Goal: Transaction & Acquisition: Purchase product/service

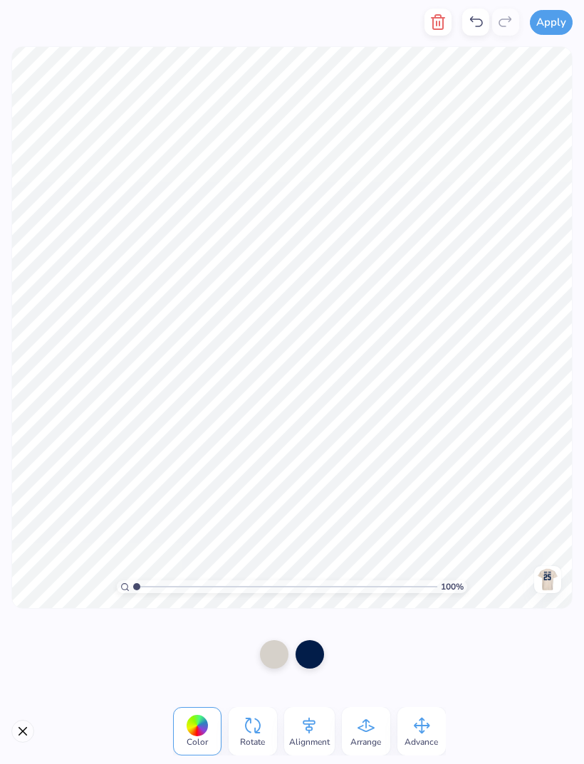
click at [314, 650] on div at bounding box center [310, 654] width 28 height 28
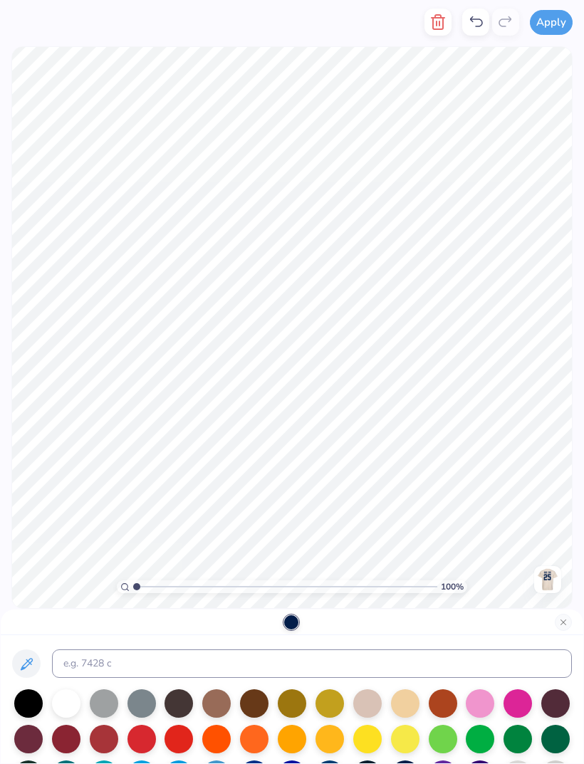
click at [259, 737] on div at bounding box center [254, 739] width 28 height 28
click at [298, 739] on div at bounding box center [292, 739] width 28 height 28
click at [442, 669] on input "Ff7f00" at bounding box center [312, 664] width 520 height 28
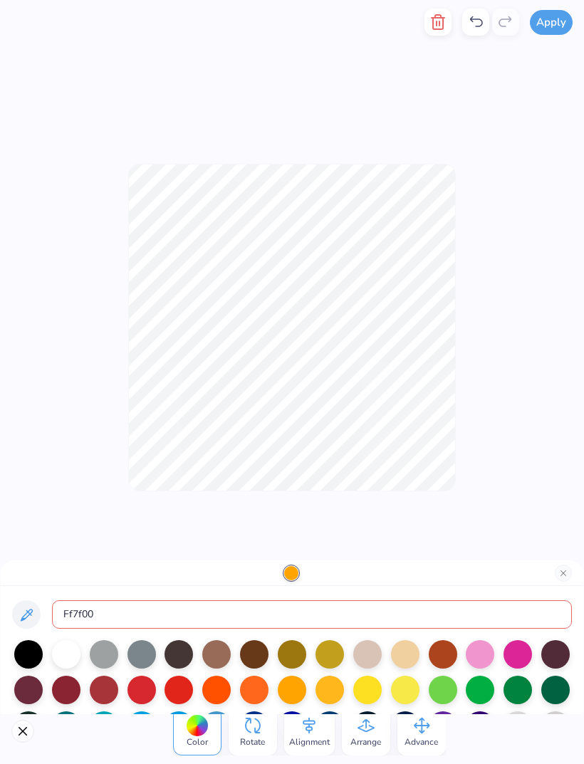
type input "Ff7f00"
click at [509, 534] on div "100 % Need help? Chat with us. Back" at bounding box center [292, 327] width 584 height 566
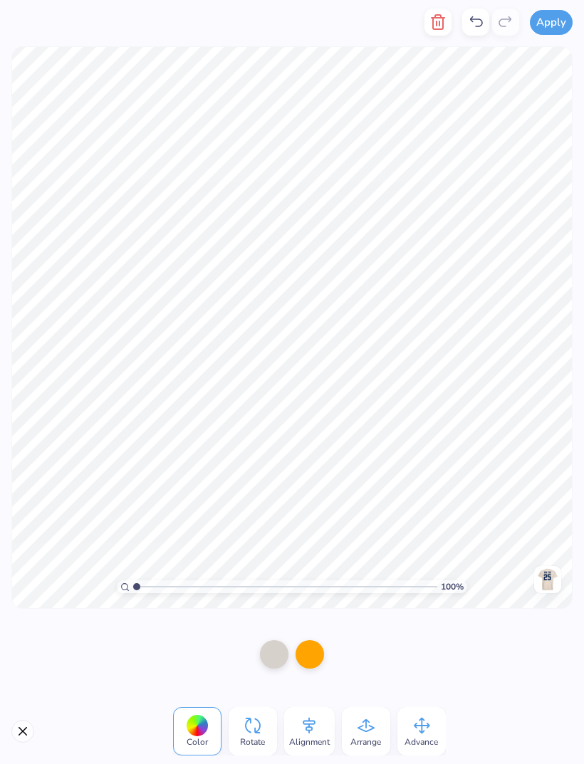
click at [317, 649] on div at bounding box center [310, 654] width 28 height 28
click at [274, 651] on div at bounding box center [274, 654] width 28 height 28
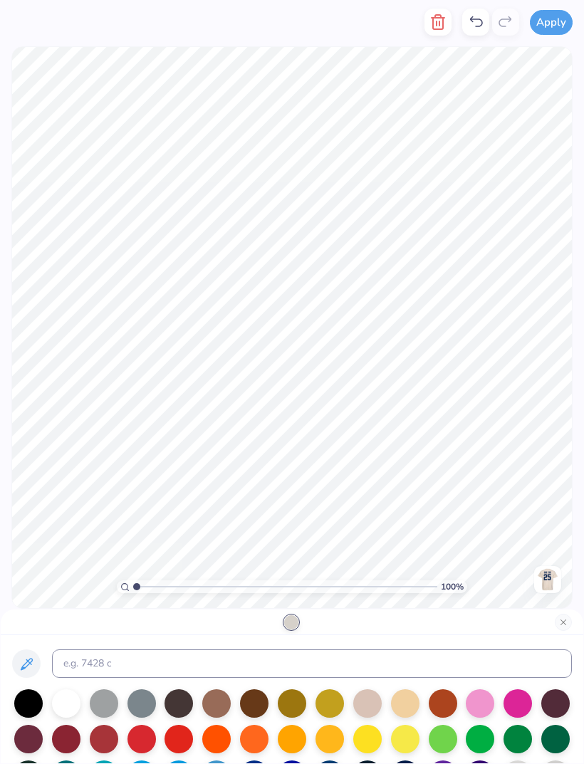
click at [71, 705] on div at bounding box center [66, 704] width 28 height 28
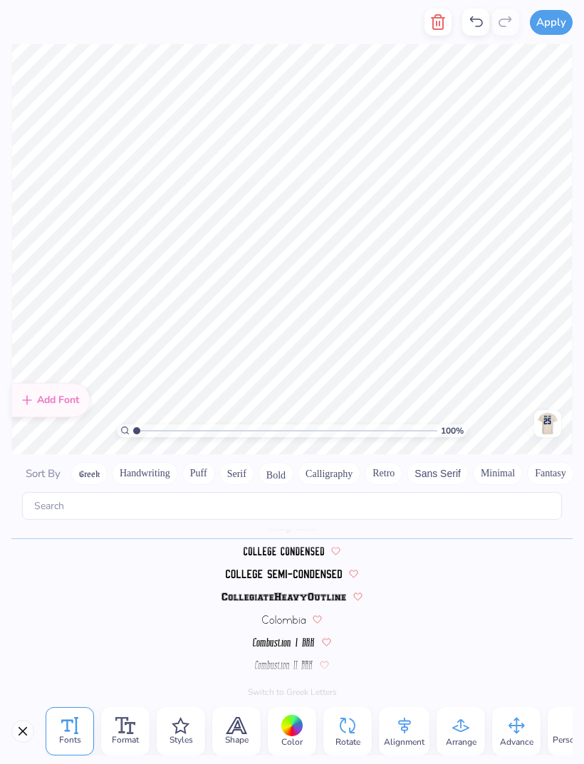
scroll to position [1, 0]
type textarea "SIGMA KAPPA"
click at [236, 732] on icon at bounding box center [236, 725] width 21 height 17
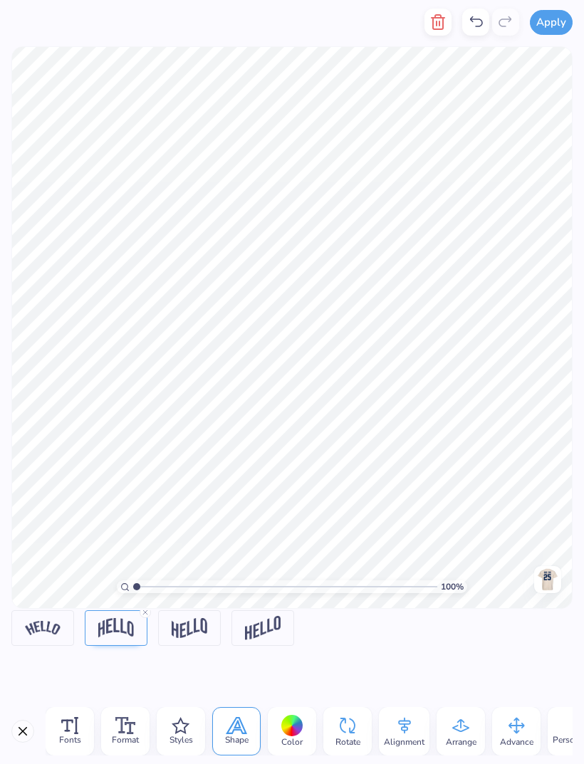
click at [142, 631] on div at bounding box center [116, 628] width 63 height 36
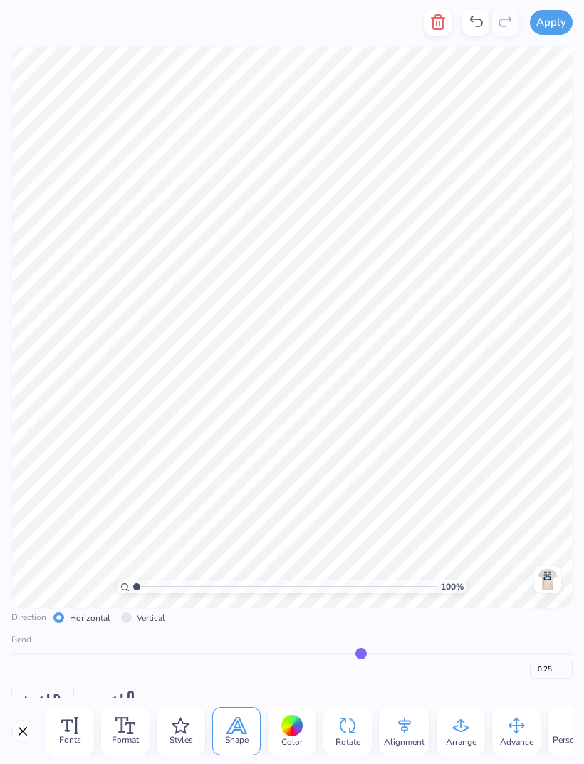
scroll to position [51, 0]
type input "0.26"
type input "0.27"
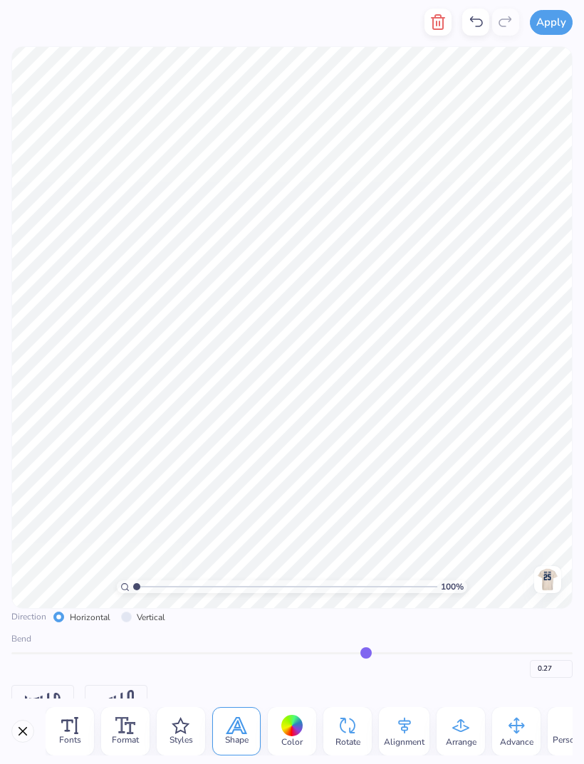
type input "0.28"
type input "0.29"
type input "0.3"
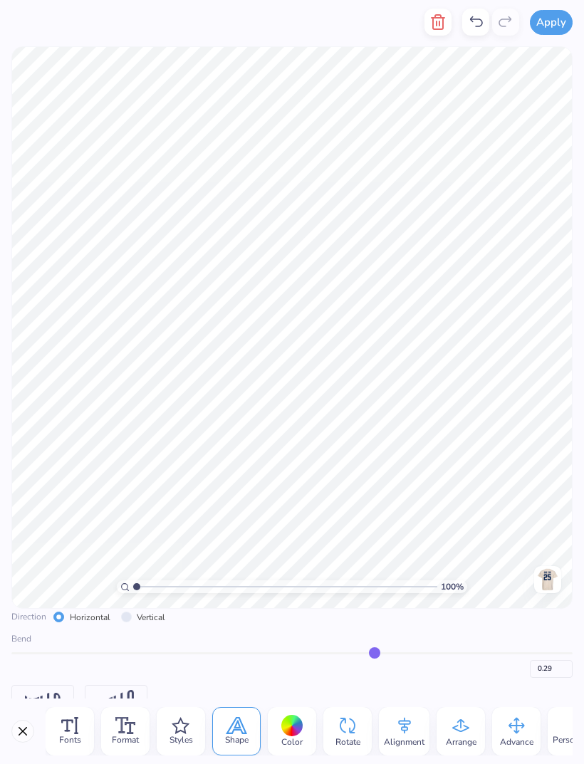
type input "0.30"
type input "0.31"
type input "0.35"
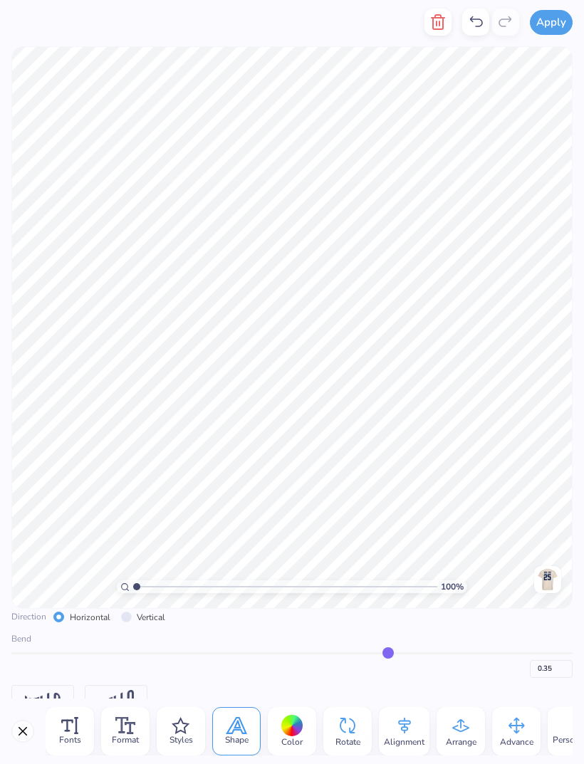
type input "0.61"
click at [459, 652] on input "range" at bounding box center [291, 653] width 561 height 2
type input "0.61"
type input "0.09"
click at [316, 653] on input "range" at bounding box center [291, 653] width 561 height 2
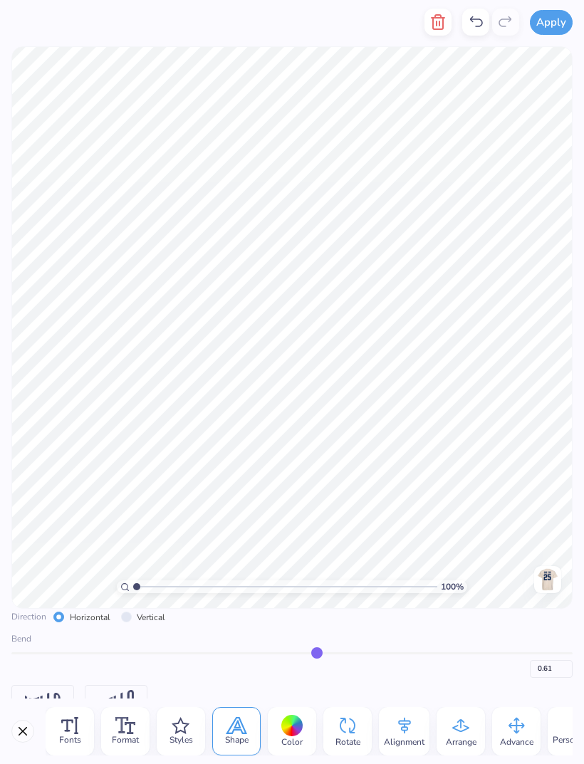
type input "0.09"
type input "0.28"
click at [369, 653] on input "range" at bounding box center [291, 653] width 561 height 2
type input "0.28"
type input "0.43"
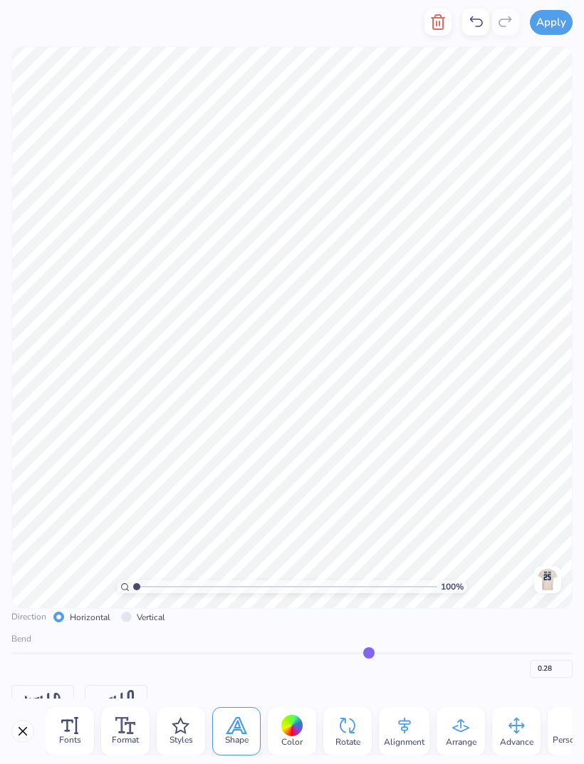
click at [410, 652] on input "range" at bounding box center [291, 653] width 561 height 2
type input "0.43"
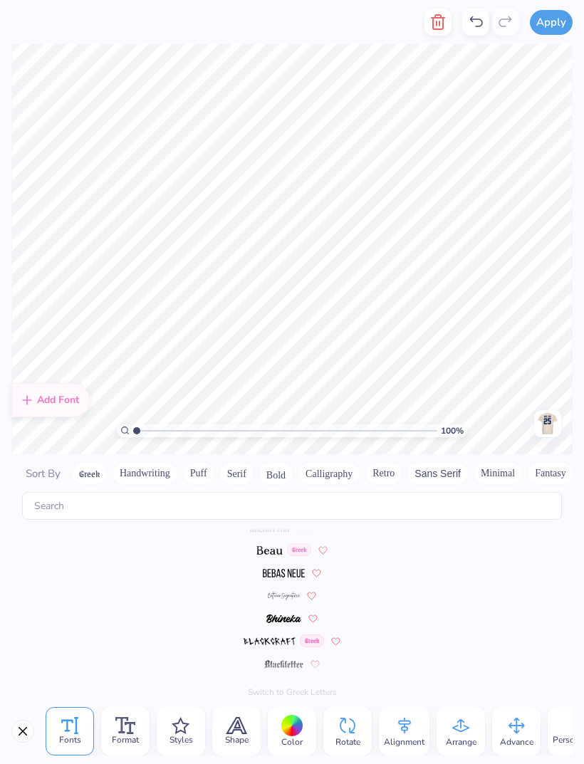
scroll to position [1698, 0]
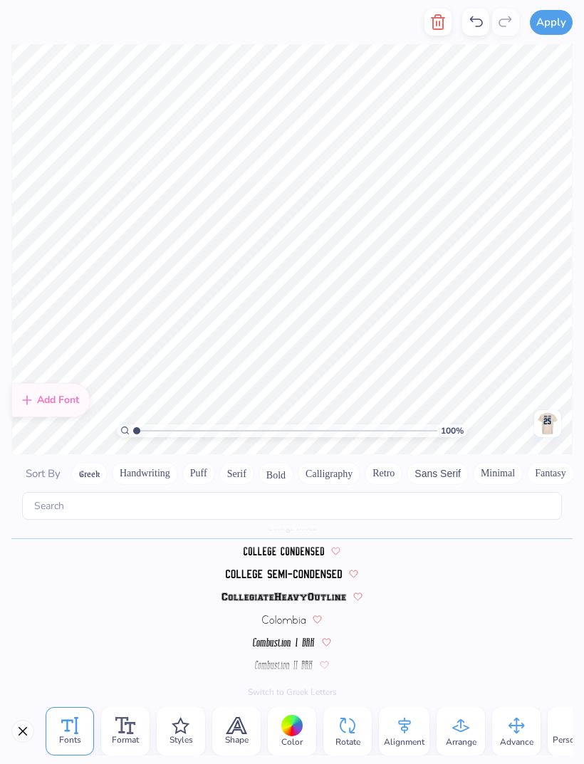
click at [416, 730] on div "Alignment" at bounding box center [404, 731] width 51 height 48
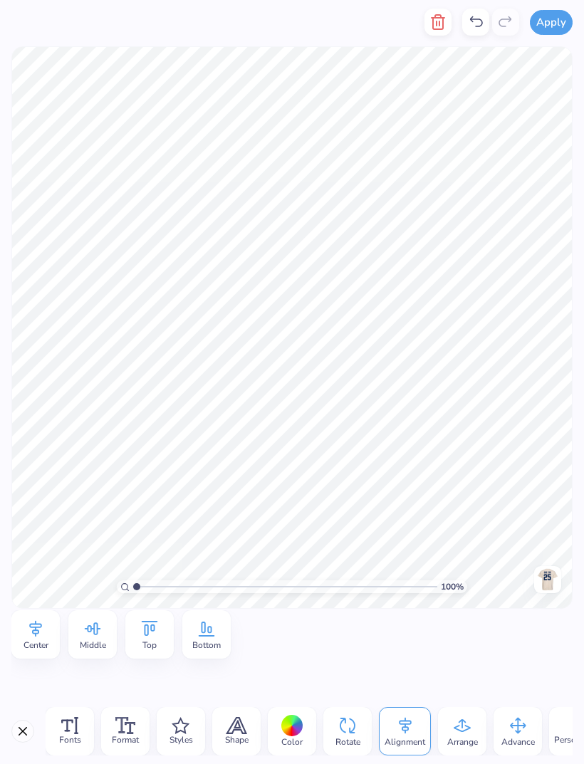
click at [42, 633] on icon at bounding box center [35, 628] width 21 height 21
click at [157, 642] on div "Top" at bounding box center [149, 634] width 48 height 48
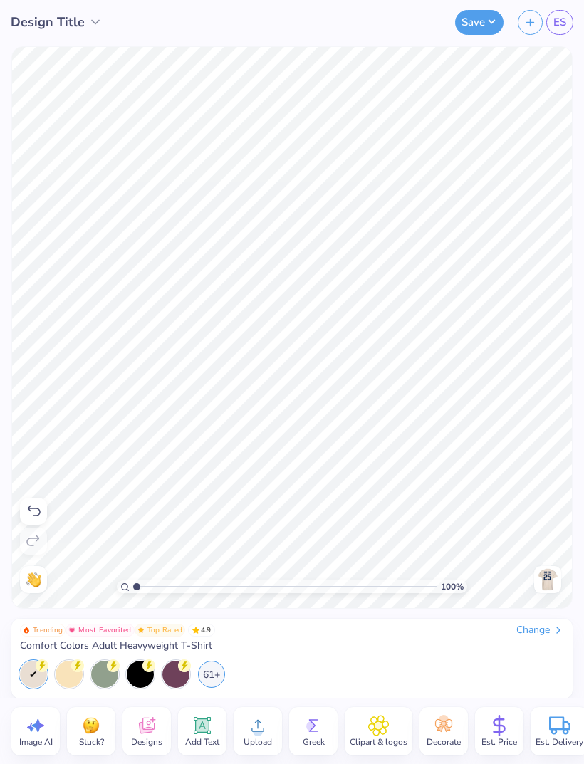
click at [548, 635] on div "Change" at bounding box center [540, 630] width 48 height 13
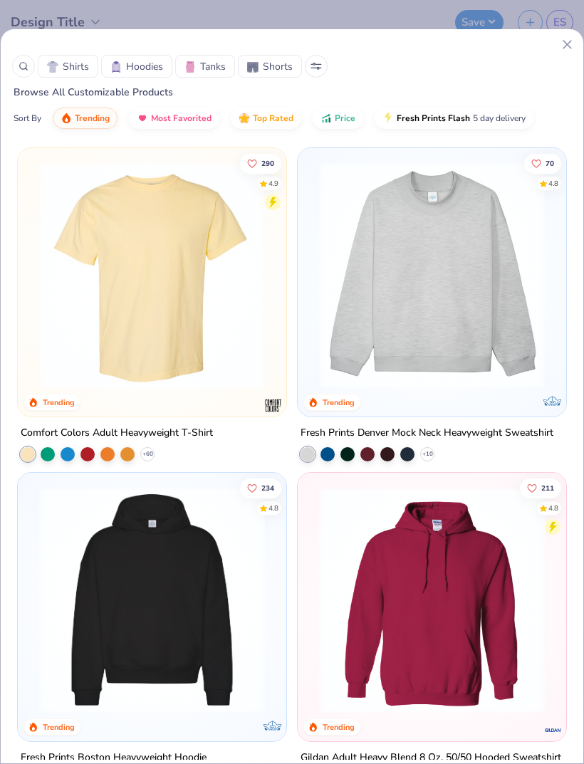
click at [341, 124] on span "Price" at bounding box center [345, 118] width 21 height 11
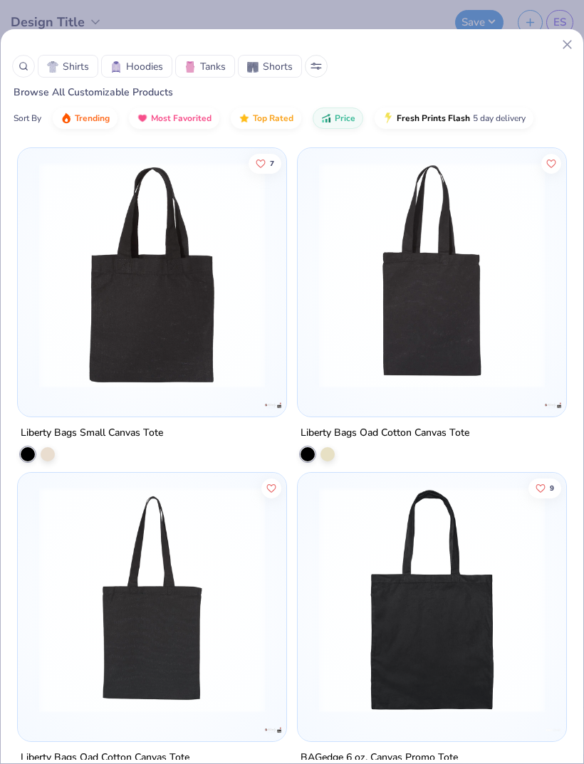
click at [340, 121] on span "Price" at bounding box center [345, 118] width 21 height 11
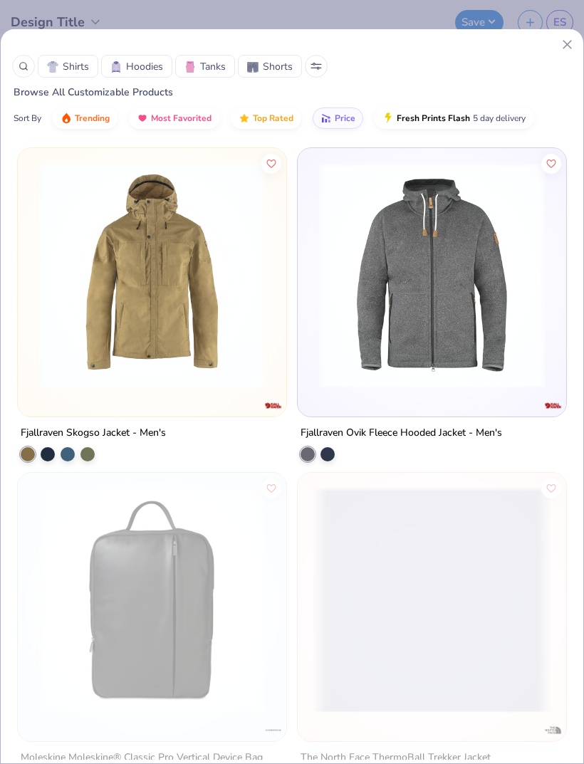
click at [344, 122] on span "Price" at bounding box center [345, 118] width 21 height 11
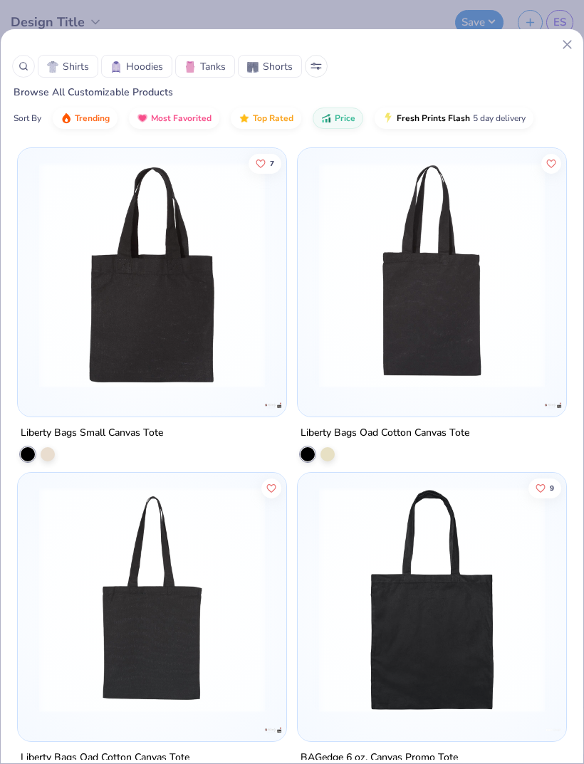
click at [18, 58] on div at bounding box center [23, 66] width 23 height 23
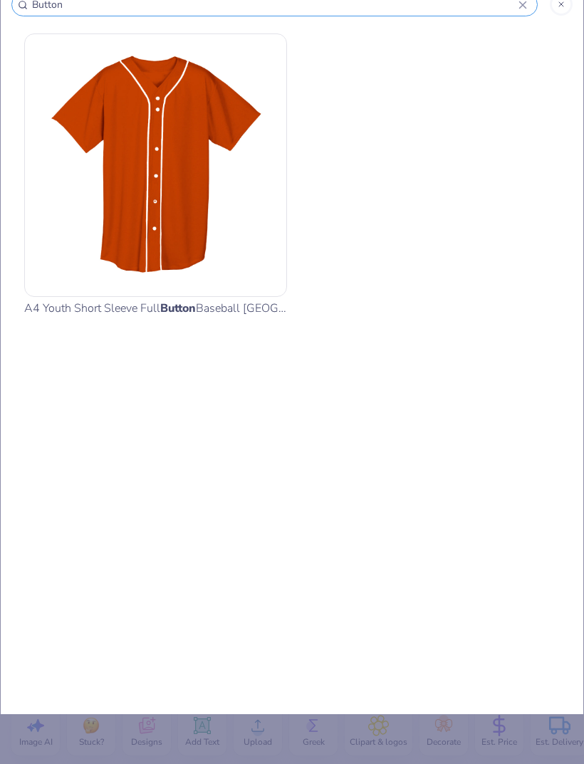
type input "Button"
type input "Button _"
type input "Button _ pin"
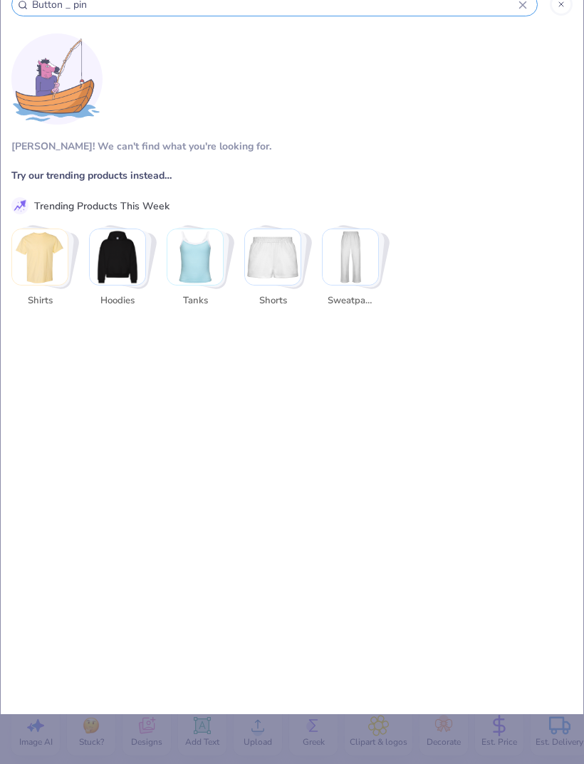
type input "pin"
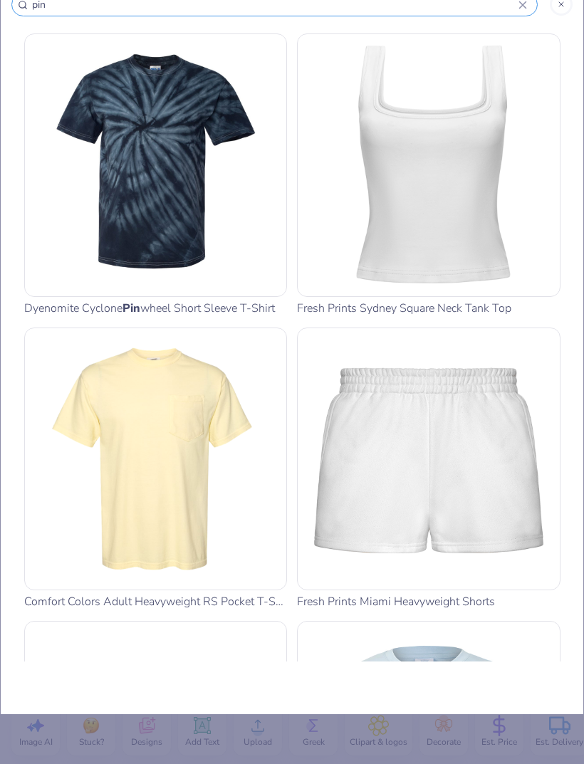
type input "pin"
click at [560, 9] on div at bounding box center [561, 4] width 23 height 23
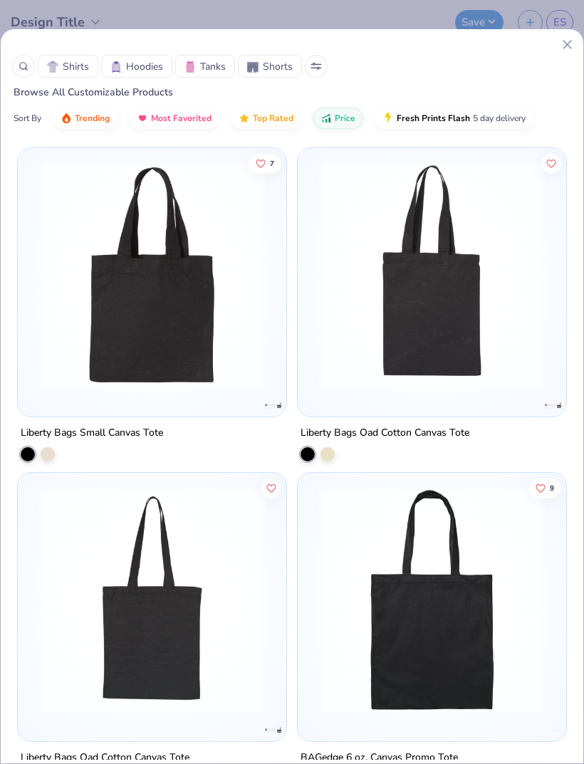
click at [563, 43] on icon at bounding box center [567, 44] width 15 height 15
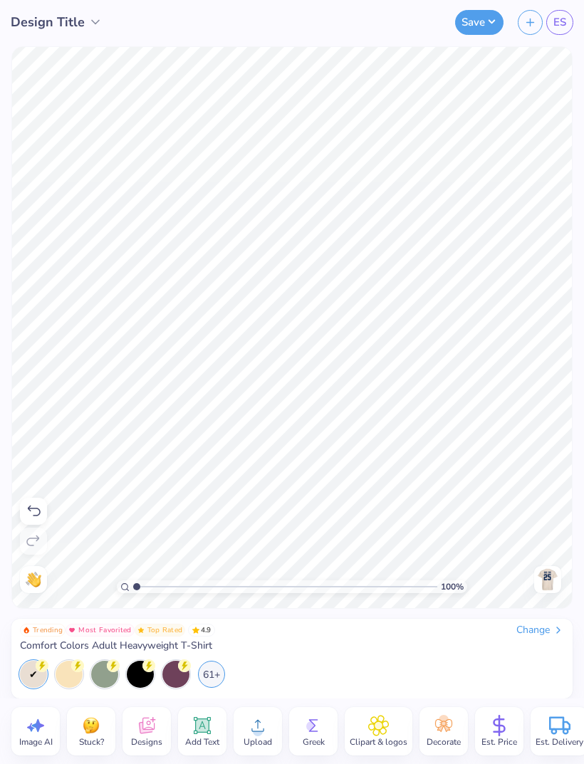
click at [216, 677] on div "61+" at bounding box center [211, 674] width 27 height 27
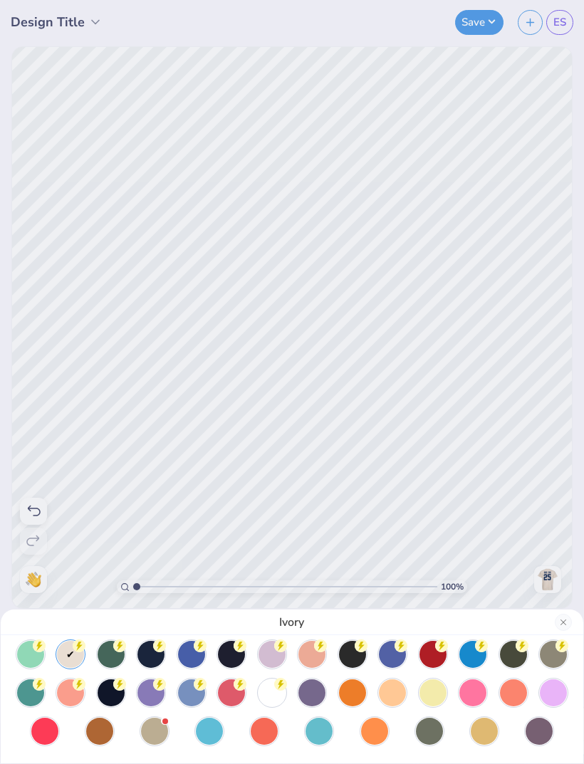
scroll to position [85, 0]
click at [273, 697] on div at bounding box center [272, 693] width 27 height 27
click at [562, 622] on button "Close" at bounding box center [563, 622] width 17 height 17
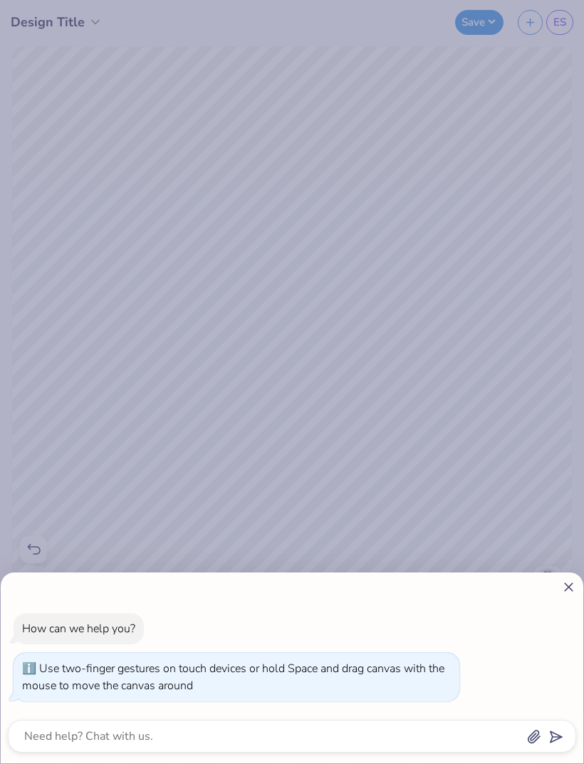
type input "1.38385131226333"
click at [563, 583] on icon at bounding box center [568, 587] width 15 height 15
type textarea "x"
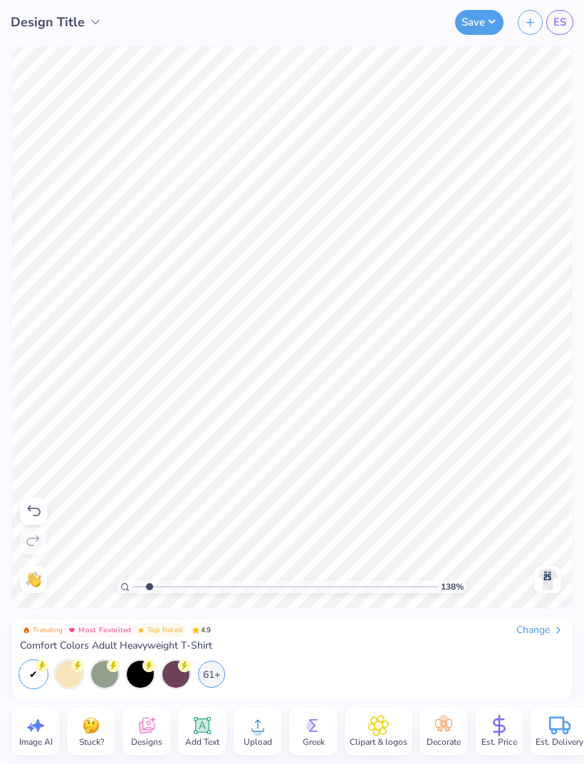
type input "1"
